Goal: Task Accomplishment & Management: Use online tool/utility

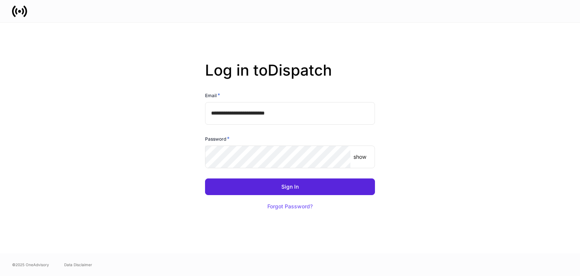
click at [229, 113] on input "**********" at bounding box center [290, 113] width 170 height 23
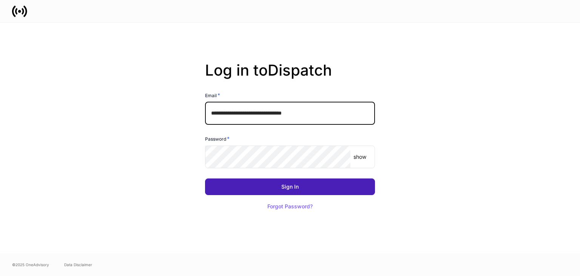
type input "**********"
click at [281, 191] on button "Sign In" at bounding box center [290, 186] width 170 height 17
